Goal: Information Seeking & Learning: Learn about a topic

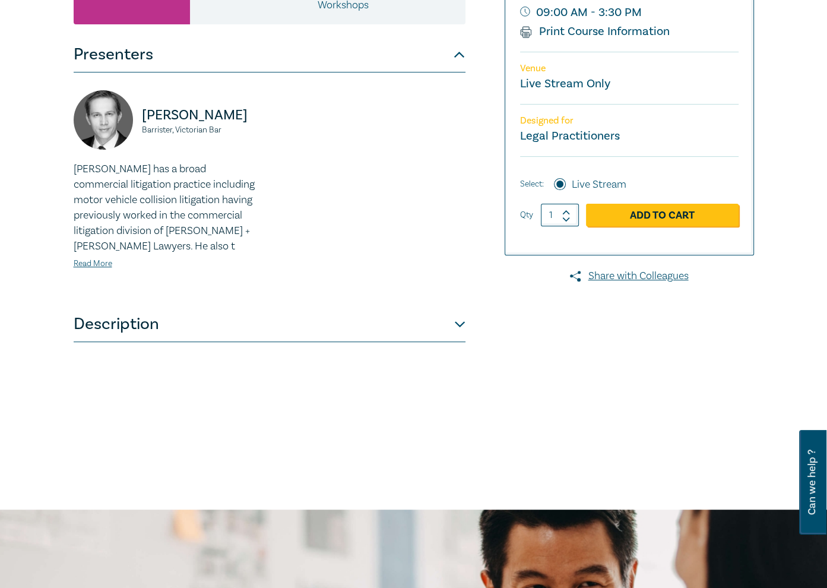
scroll to position [297, 0]
click at [293, 330] on button "Description" at bounding box center [270, 324] width 392 height 36
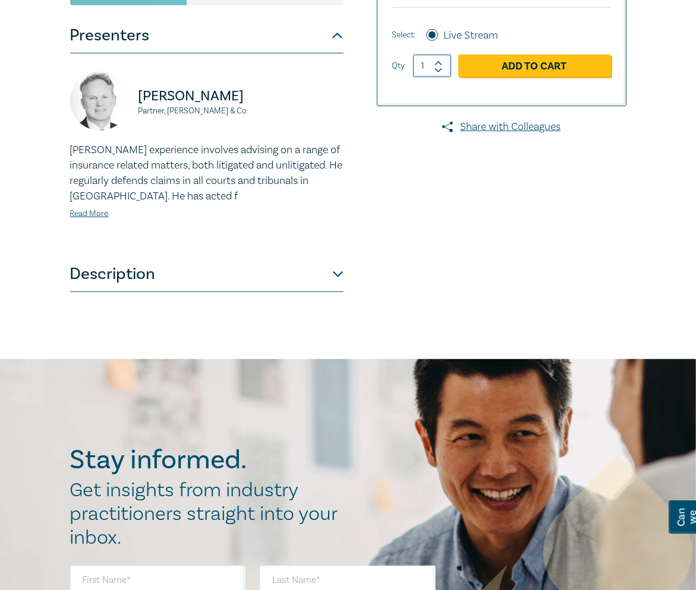
scroll to position [445, 0]
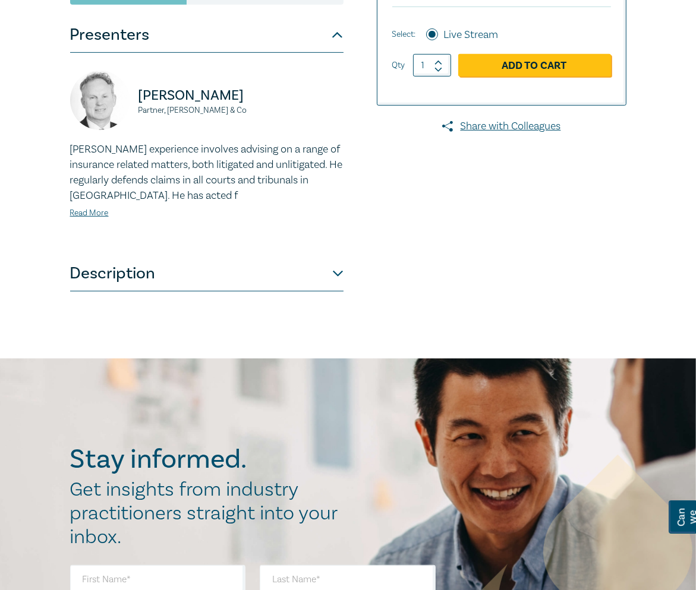
click at [338, 278] on button "Description" at bounding box center [206, 274] width 273 height 36
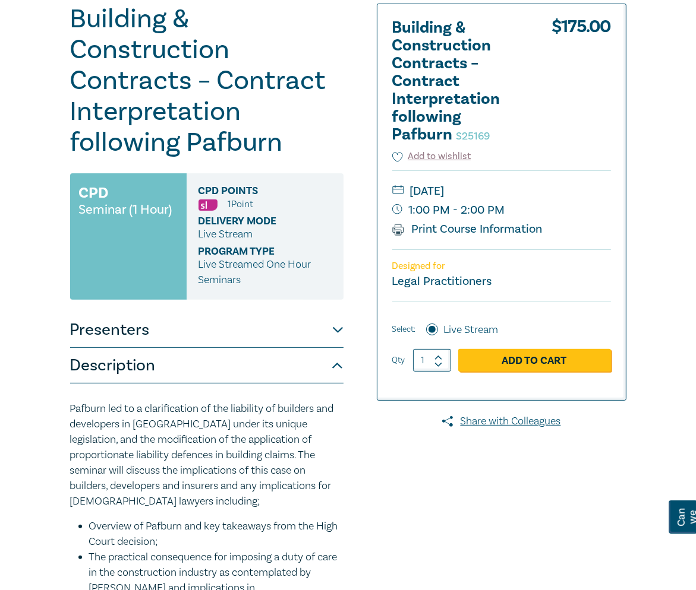
scroll to position [149, 0]
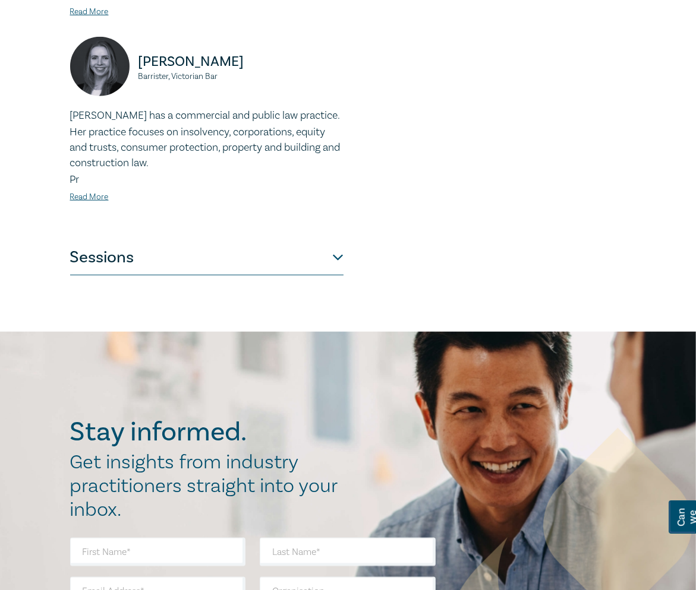
scroll to position [891, 0]
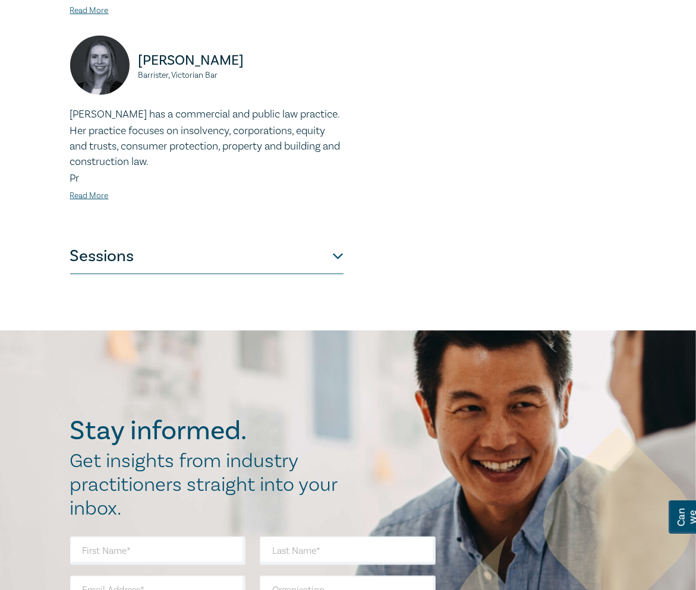
click at [197, 243] on button "Sessions" at bounding box center [206, 257] width 273 height 36
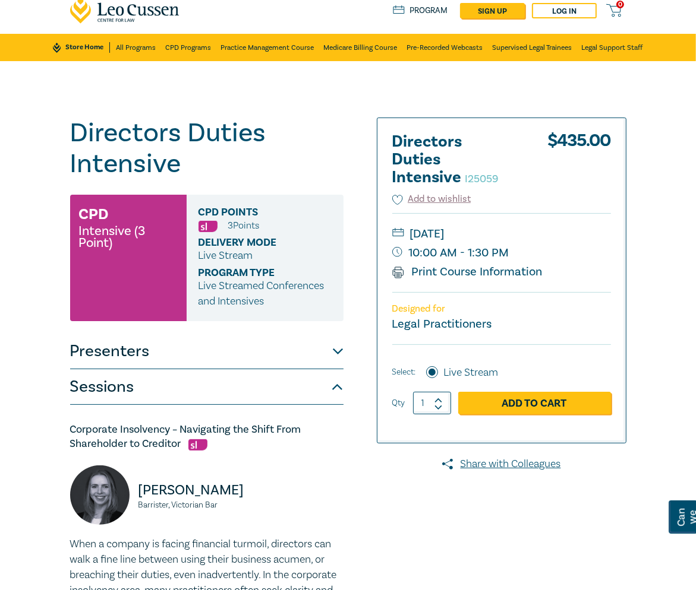
scroll to position [0, 0]
